Goal: Transaction & Acquisition: Purchase product/service

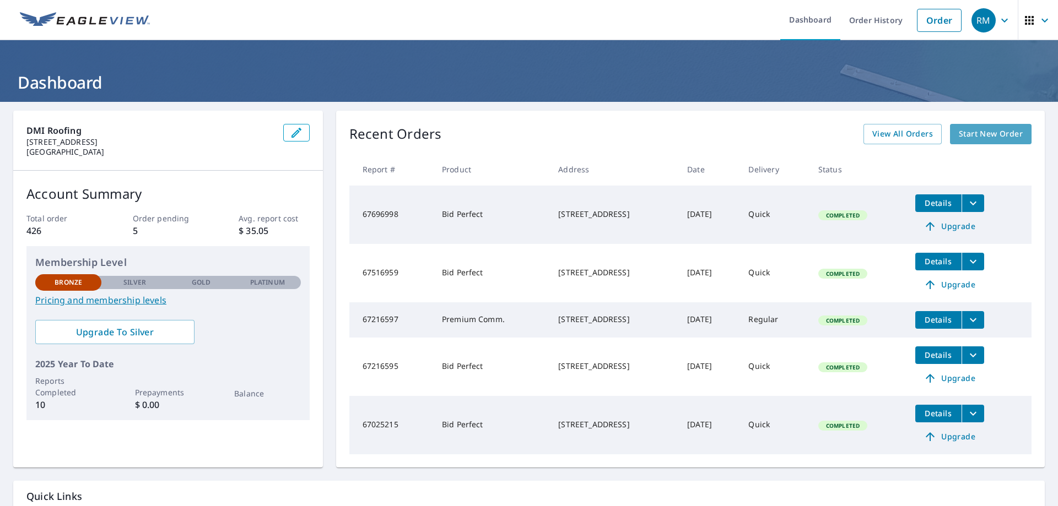
click at [967, 136] on span "Start New Order" at bounding box center [991, 134] width 64 height 14
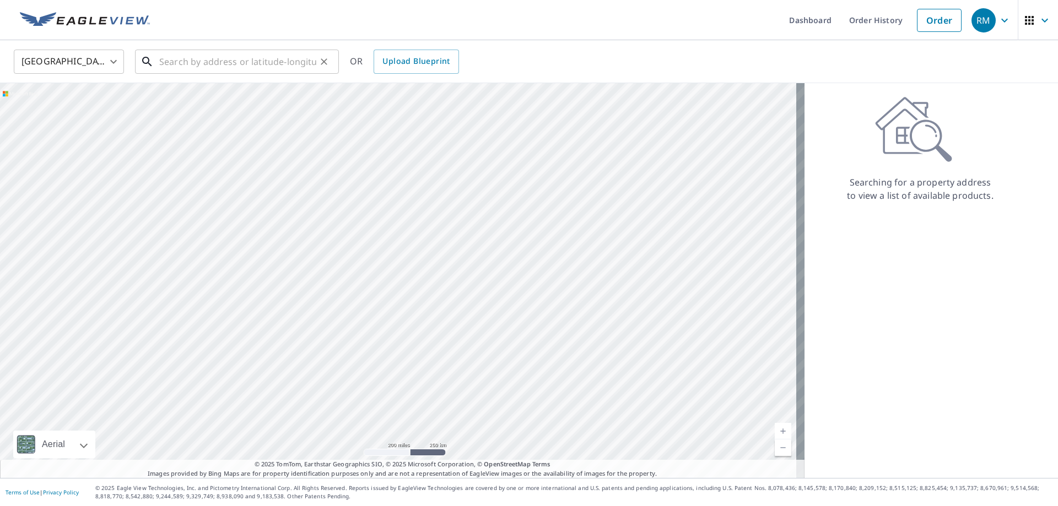
click at [160, 61] on input "text" at bounding box center [237, 61] width 157 height 31
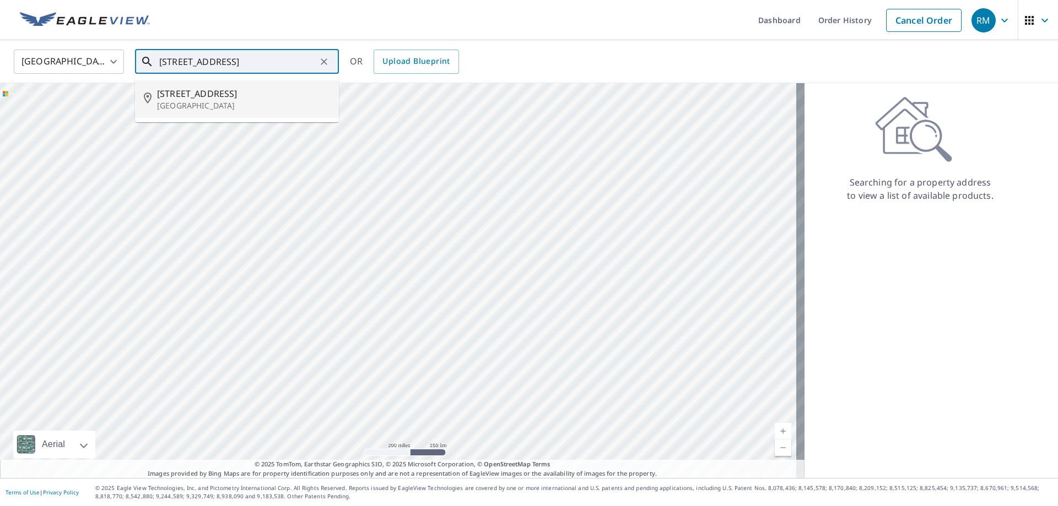
click at [214, 94] on span "[STREET_ADDRESS]" at bounding box center [243, 93] width 173 height 13
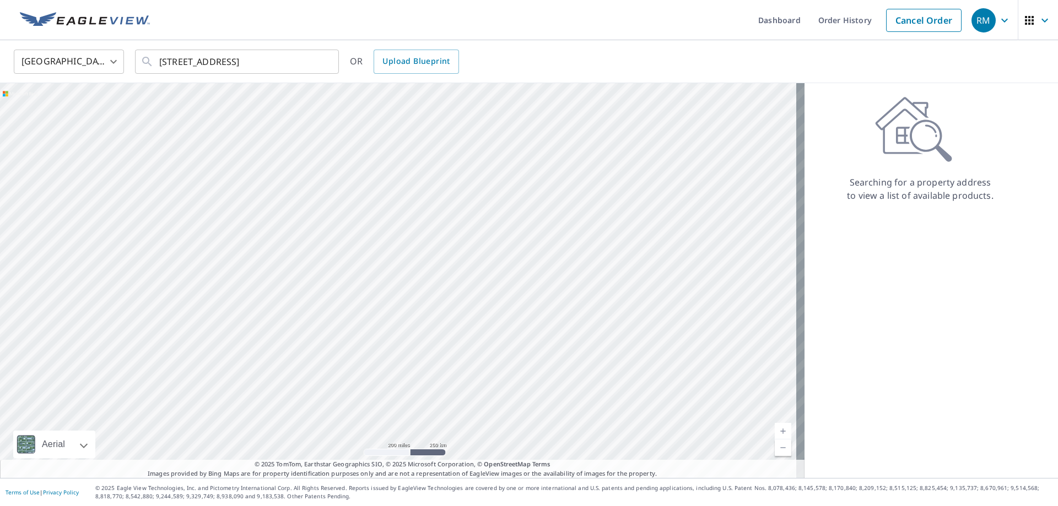
type input "[STREET_ADDRESS]"
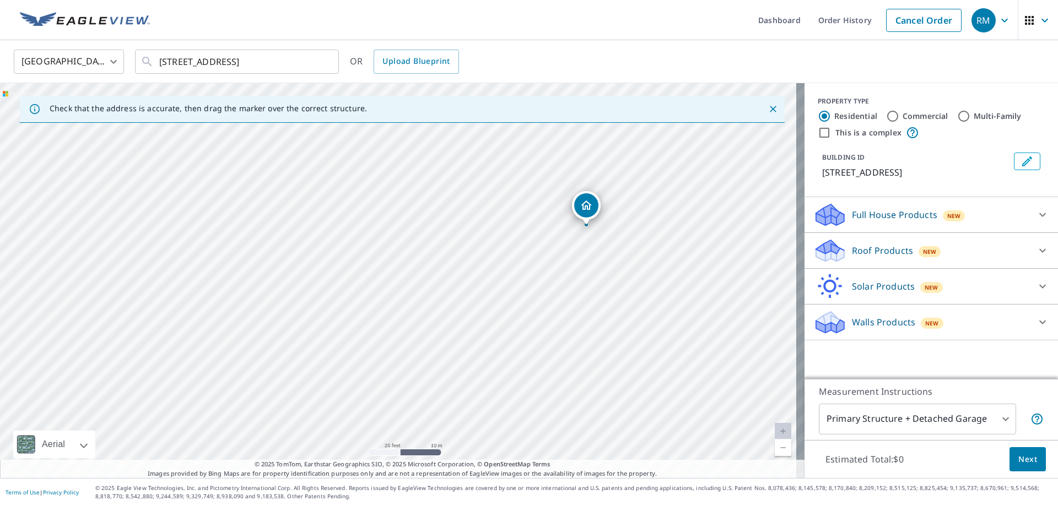
drag, startPoint x: 634, startPoint y: 202, endPoint x: 591, endPoint y: 312, distance: 118.5
click at [591, 312] on div "[STREET_ADDRESS]" at bounding box center [402, 280] width 805 height 395
click at [866, 247] on p "Roof Products" at bounding box center [882, 250] width 61 height 13
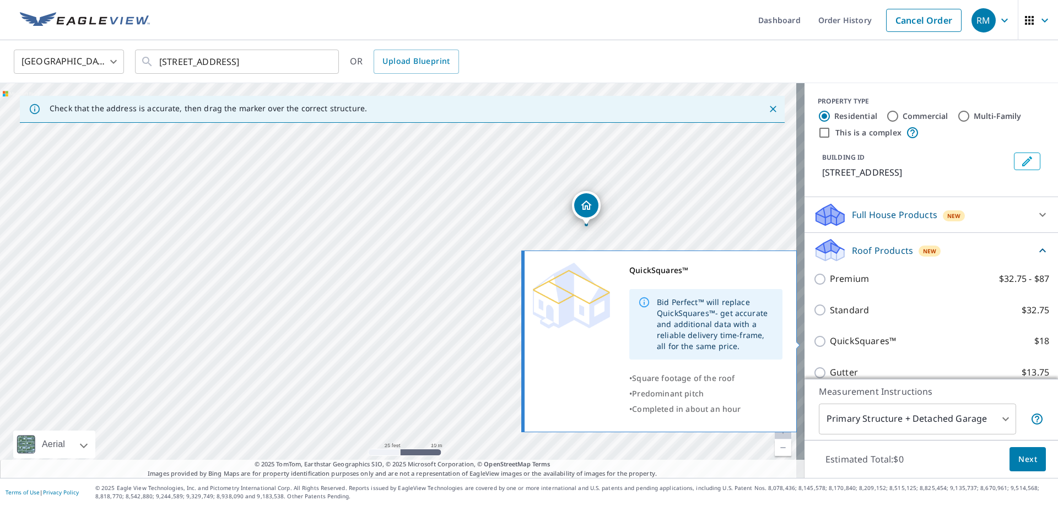
click at [837, 338] on p "QuickSquares™" at bounding box center [863, 342] width 66 height 14
click at [830, 338] on input "QuickSquares™ $18" at bounding box center [821, 341] width 17 height 13
checkbox input "true"
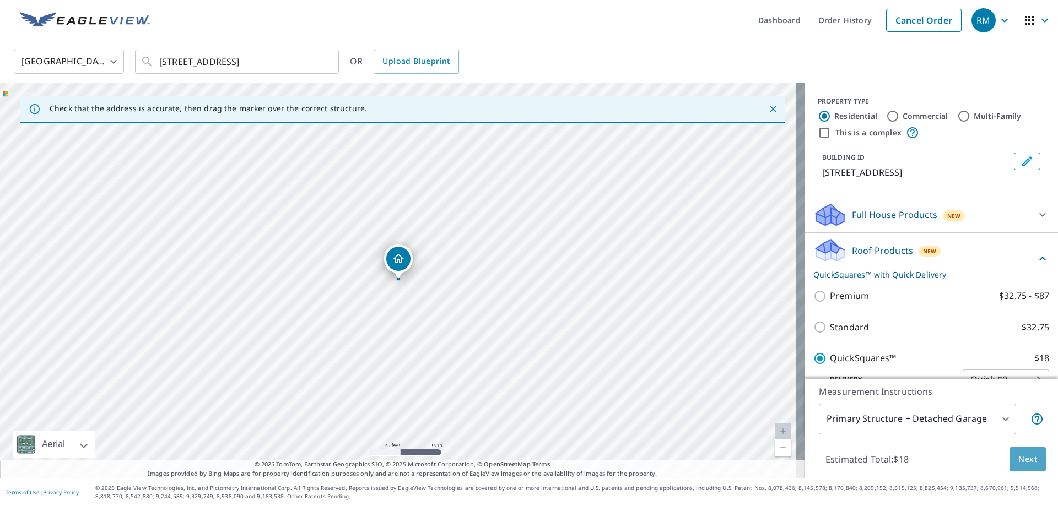
click at [1030, 457] on button "Next" at bounding box center [1028, 460] width 36 height 25
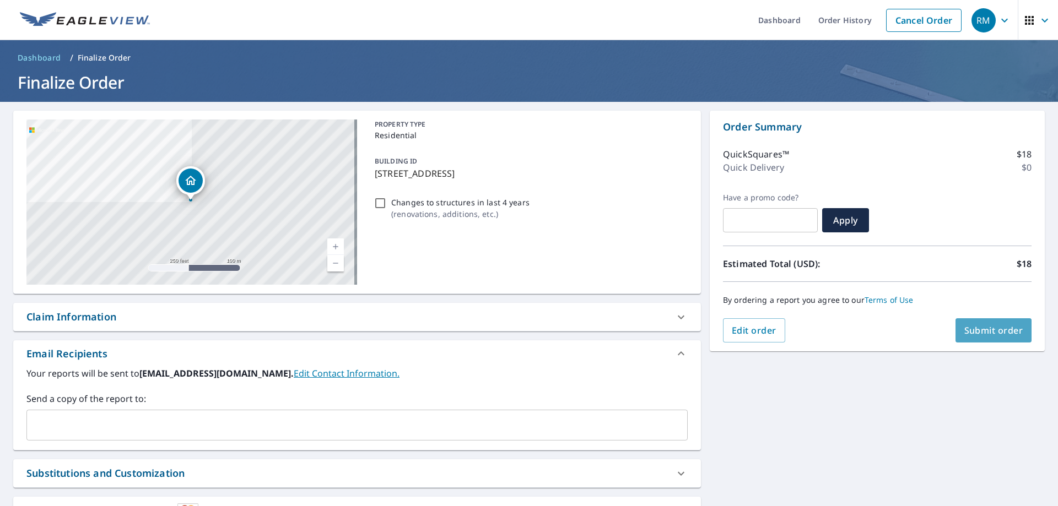
click at [967, 323] on button "Submit order" at bounding box center [994, 331] width 77 height 24
